Goal: Task Accomplishment & Management: Manage account settings

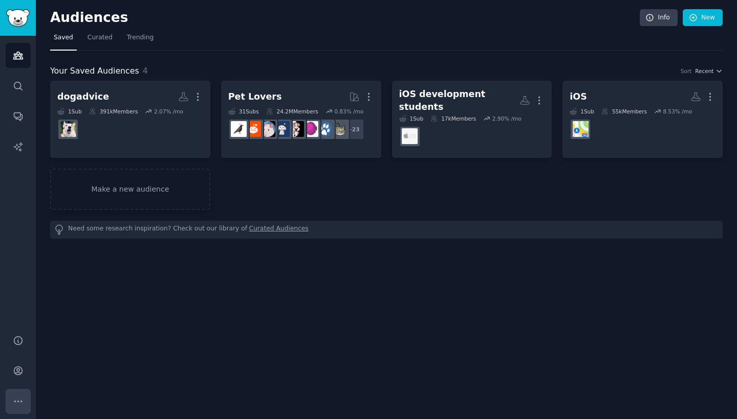
click at [17, 399] on icon "Sidebar" at bounding box center [18, 401] width 11 height 11
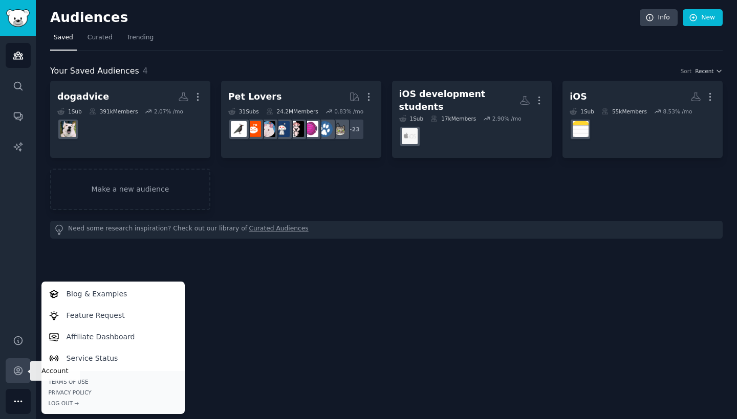
click at [15, 379] on link "Account" at bounding box center [18, 371] width 25 height 25
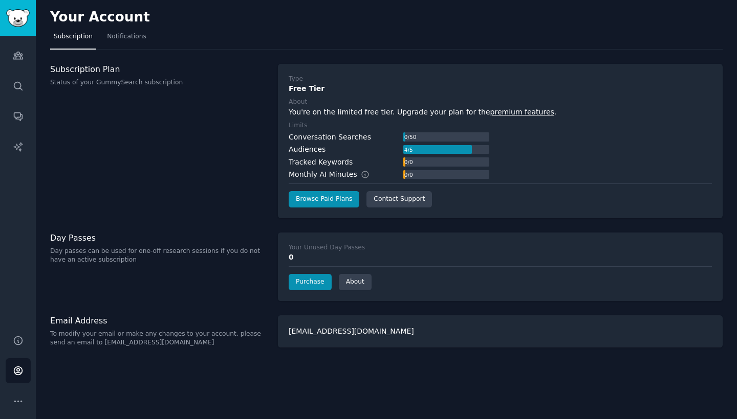
click at [313, 136] on div "Conversation Searches" at bounding box center [330, 137] width 82 height 11
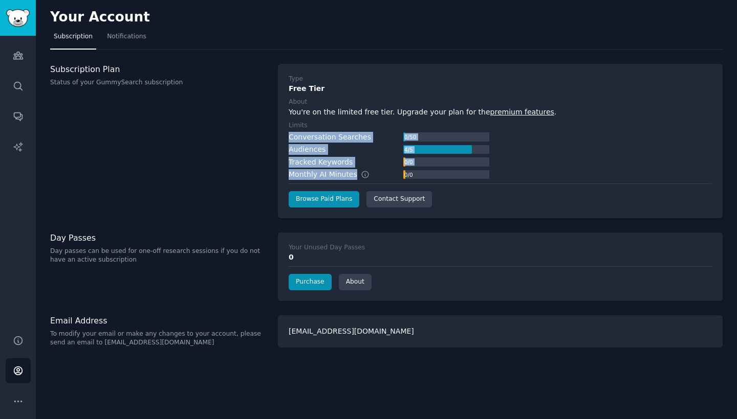
drag, startPoint x: 313, startPoint y: 136, endPoint x: 341, endPoint y: 172, distance: 45.6
click at [341, 172] on div "Conversation Searches 0 / 50 Audiences 4 / 5 Tracked Keywords 0 / 0 Monthly AI …" at bounding box center [389, 156] width 201 height 49
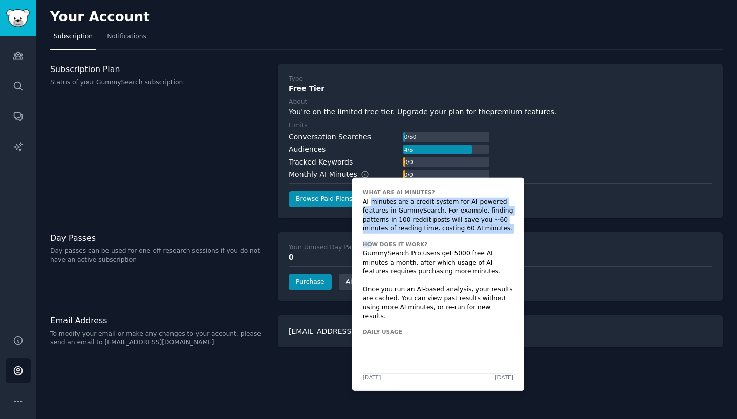
drag, startPoint x: 371, startPoint y: 200, endPoint x: 372, endPoint y: 244, distance: 44.0
click at [372, 244] on div "What are AI Minutes? AI minutes are a credit system for AI-powered features in …" at bounding box center [438, 284] width 172 height 213
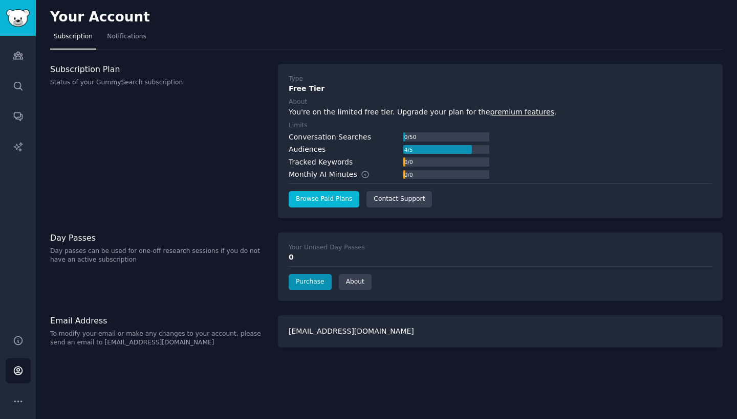
click at [330, 200] on link "Browse Paid Plans" at bounding box center [324, 199] width 71 height 16
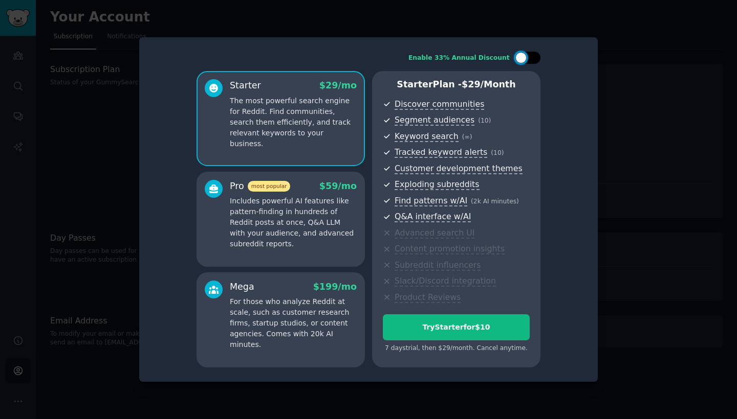
click at [522, 59] on div at bounding box center [520, 57] width 11 height 11
click at [522, 59] on icon at bounding box center [522, 58] width 6 height 6
checkbox input "false"
click at [294, 243] on p "Includes powerful AI features like pattern-finding in hundreds of Reddit posts …" at bounding box center [293, 223] width 127 height 54
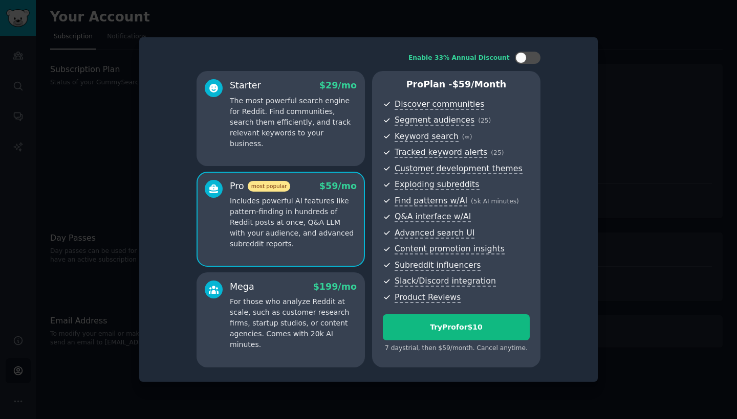
click at [622, 67] on div at bounding box center [368, 209] width 737 height 419
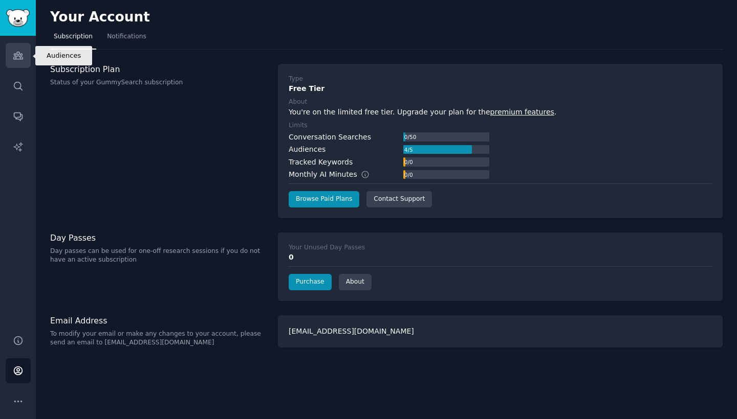
click at [16, 56] on icon "Sidebar" at bounding box center [18, 55] width 11 height 11
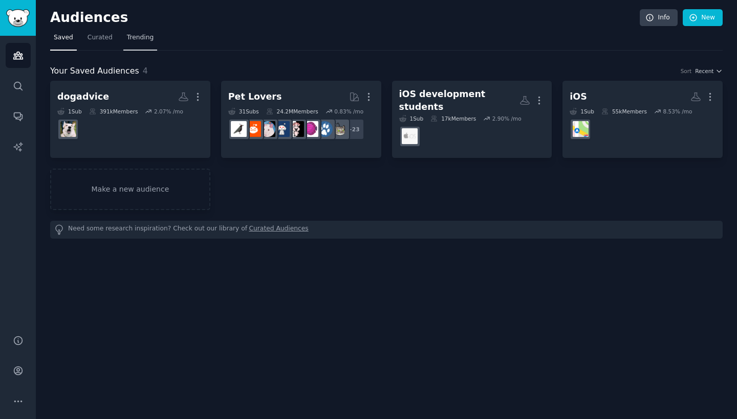
click at [132, 40] on span "Trending" at bounding box center [140, 37] width 27 height 9
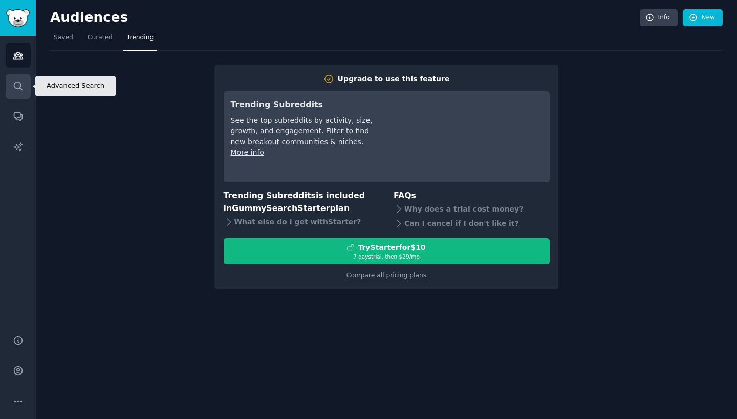
click at [11, 88] on link "Search" at bounding box center [18, 86] width 25 height 25
